Goal: Task Accomplishment & Management: Manage account settings

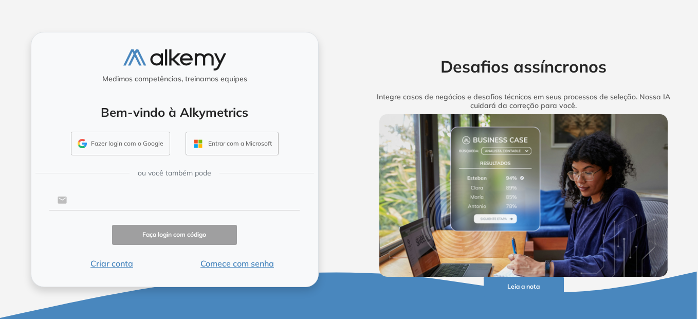
click at [159, 201] on input "text" at bounding box center [183, 200] width 233 height 20
type input "**********"
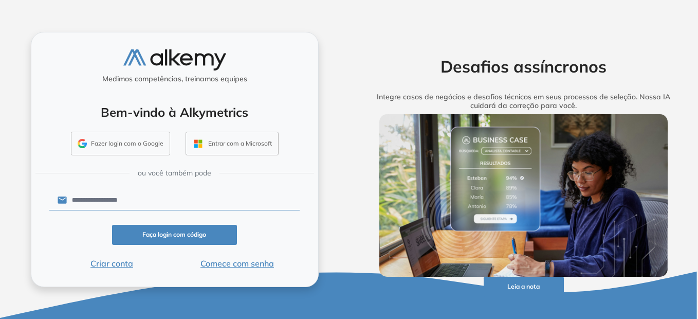
click at [161, 235] on button "Faça login com código" at bounding box center [174, 235] width 125 height 20
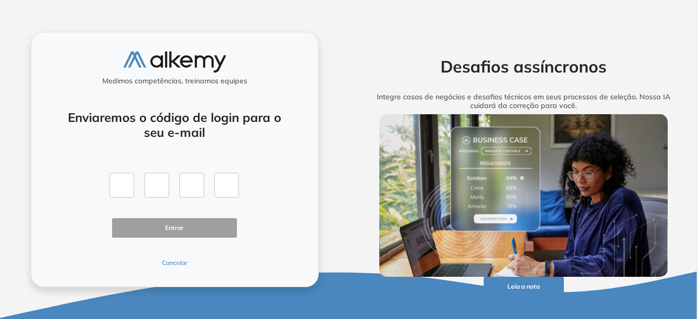
click at [169, 263] on button "Cancelar" at bounding box center [174, 262] width 125 height 9
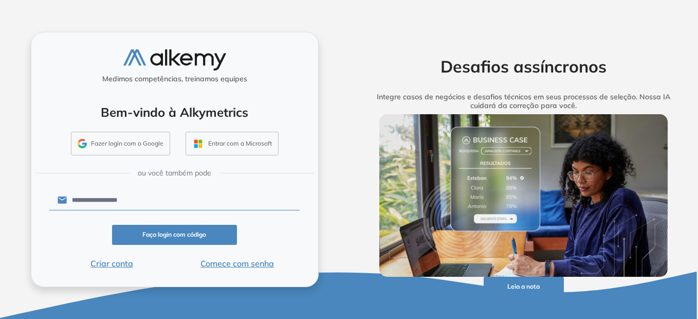
click at [233, 264] on button "Comece com senha" at bounding box center [236, 263] width 125 height 12
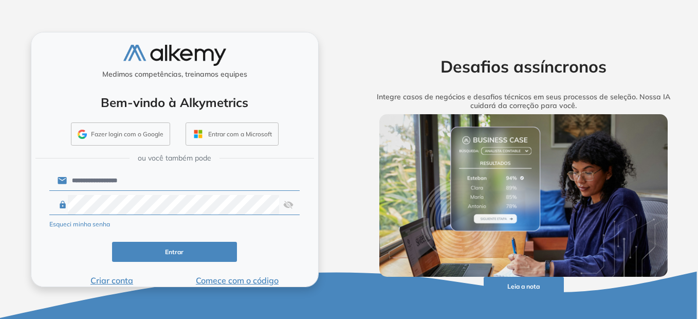
click button "Entrar" at bounding box center [174, 252] width 125 height 20
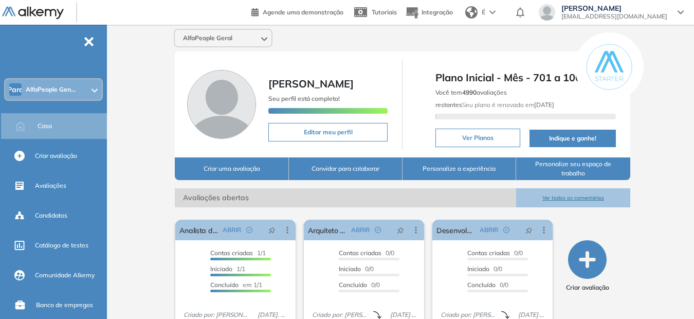
scroll to position [170, 0]
